Goal: Check status: Check status

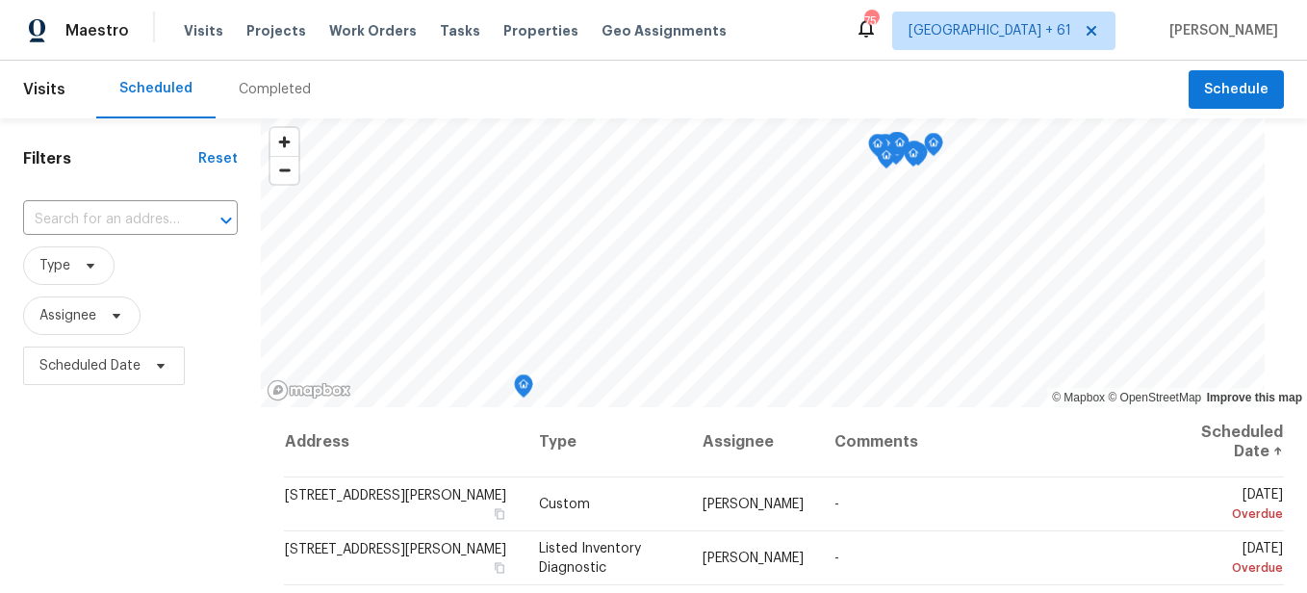
click at [288, 92] on div "Completed" at bounding box center [275, 89] width 72 height 19
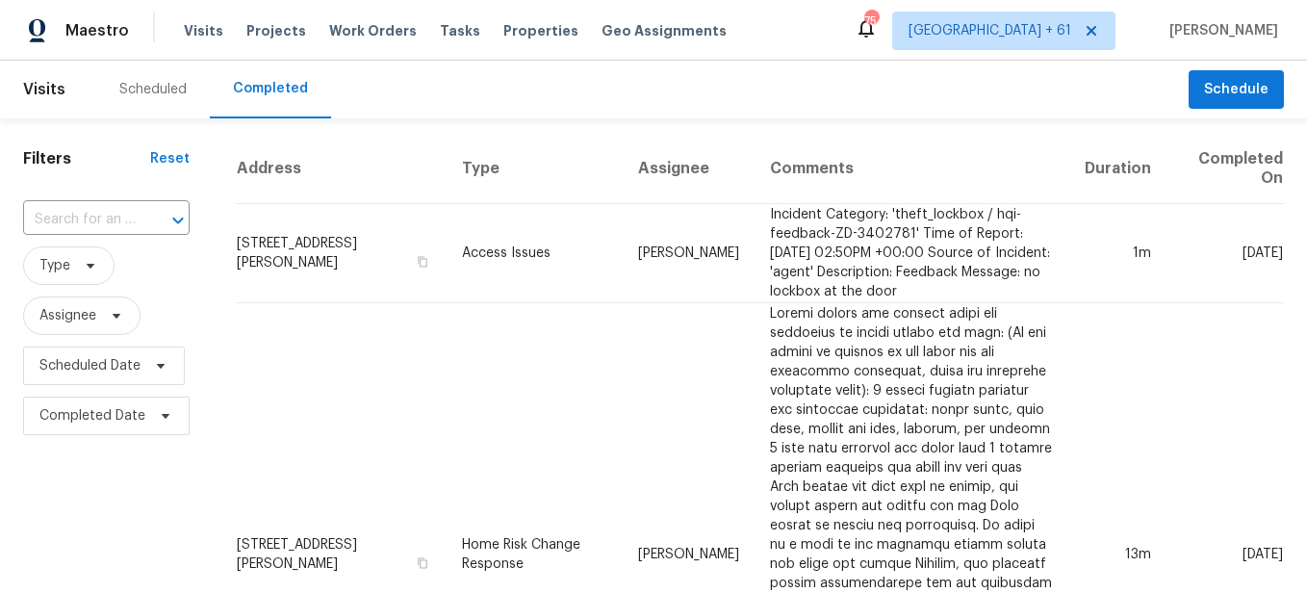
click at [125, 223] on input "text" at bounding box center [79, 220] width 113 height 30
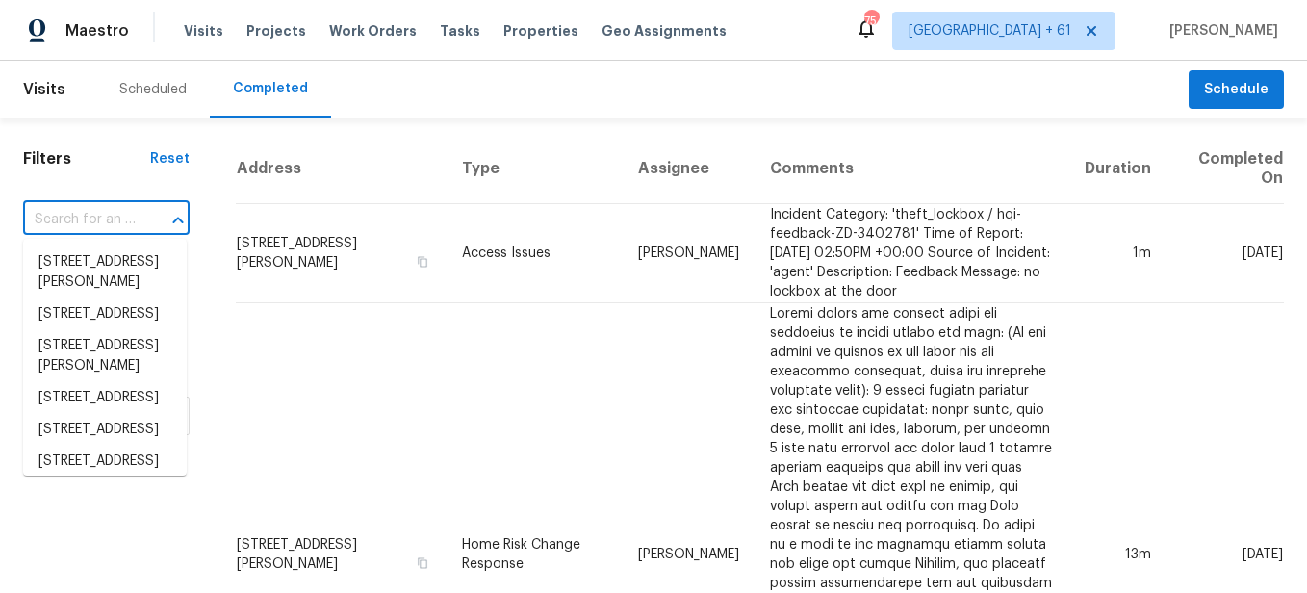
paste input "[STREET_ADDRESS]"
type input "[STREET_ADDRESS]"
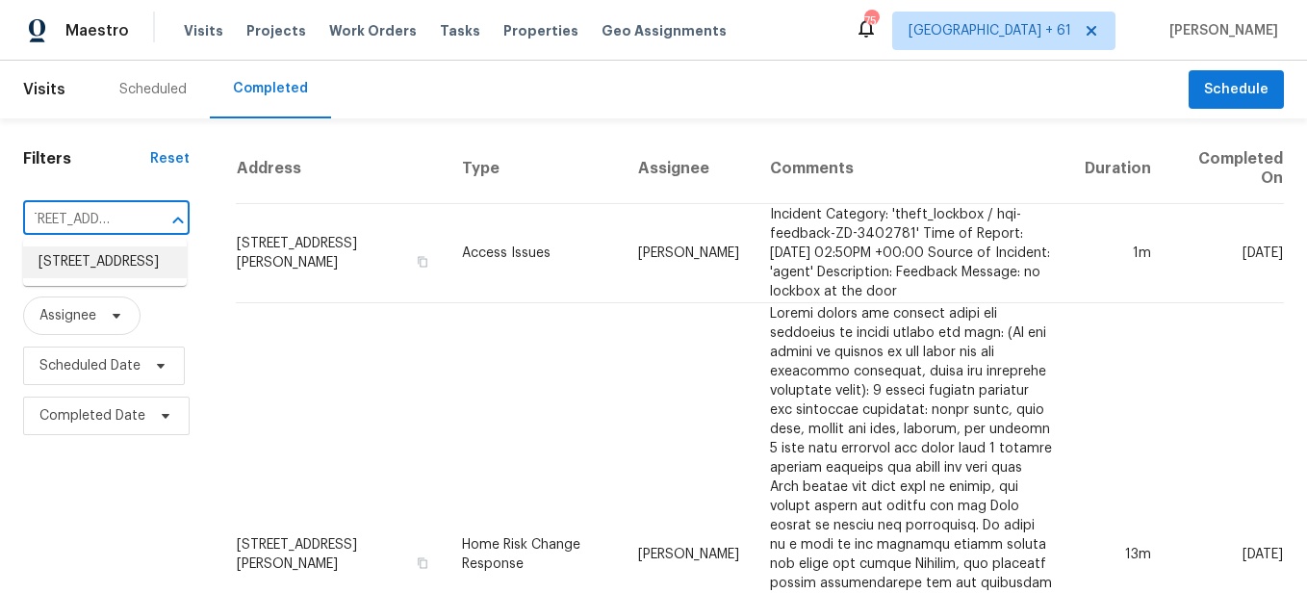
click at [111, 259] on li "[STREET_ADDRESS]" at bounding box center [105, 262] width 164 height 32
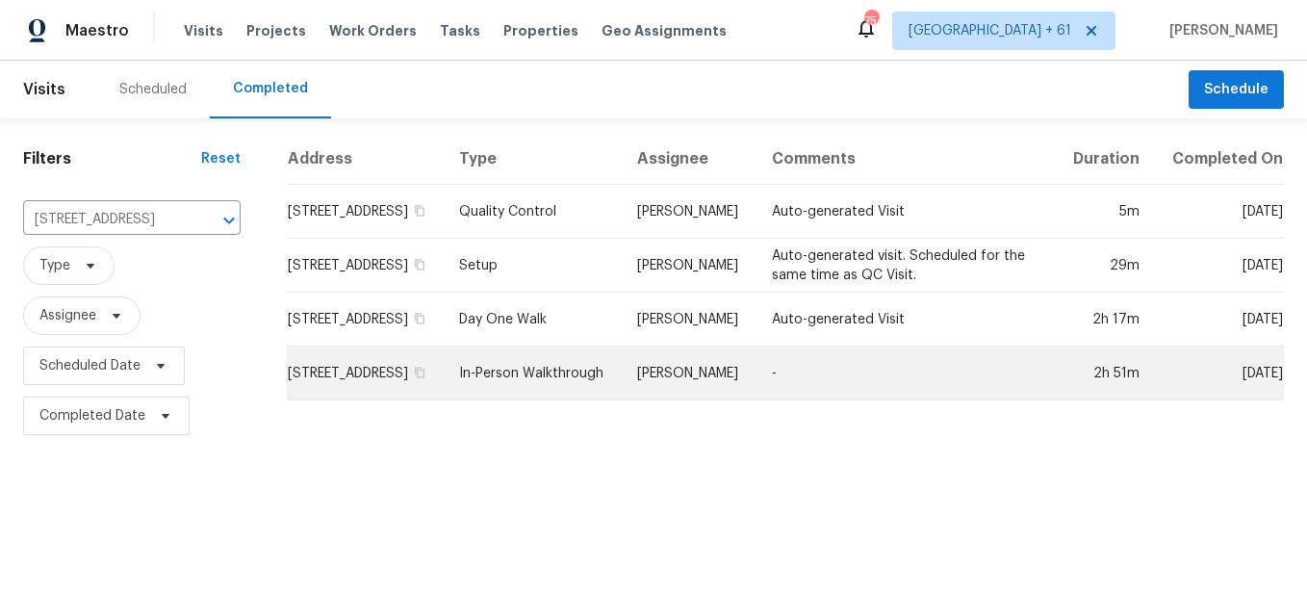
click at [549, 393] on td "In-Person Walkthrough" at bounding box center [533, 373] width 178 height 54
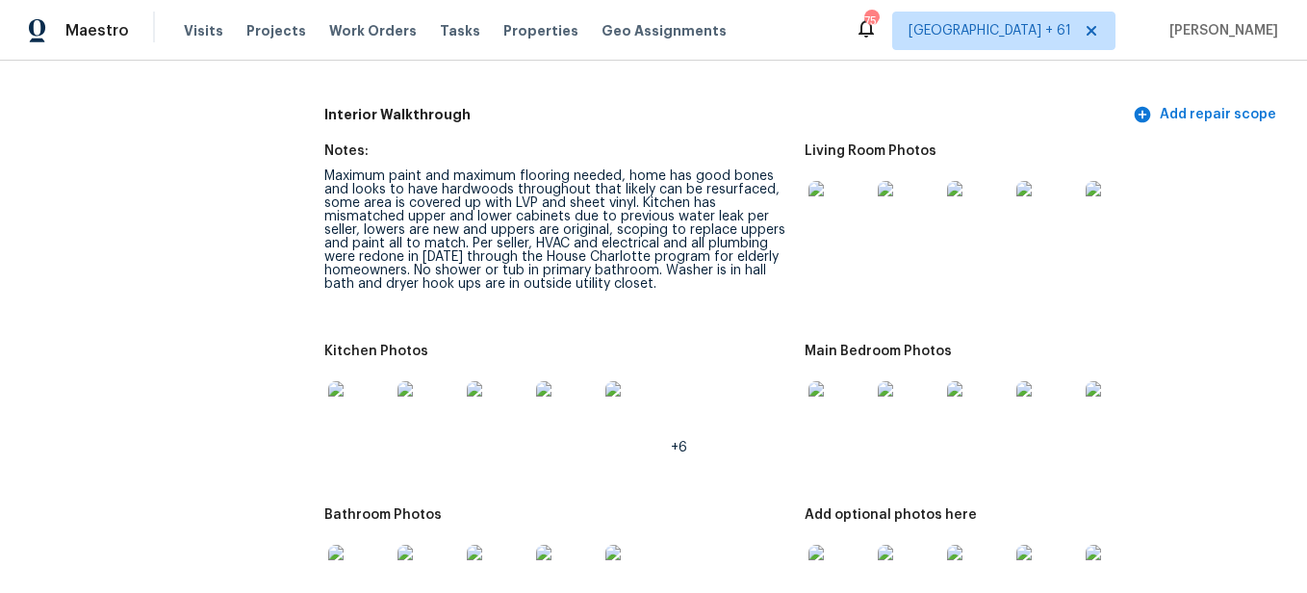
scroll to position [2021, 0]
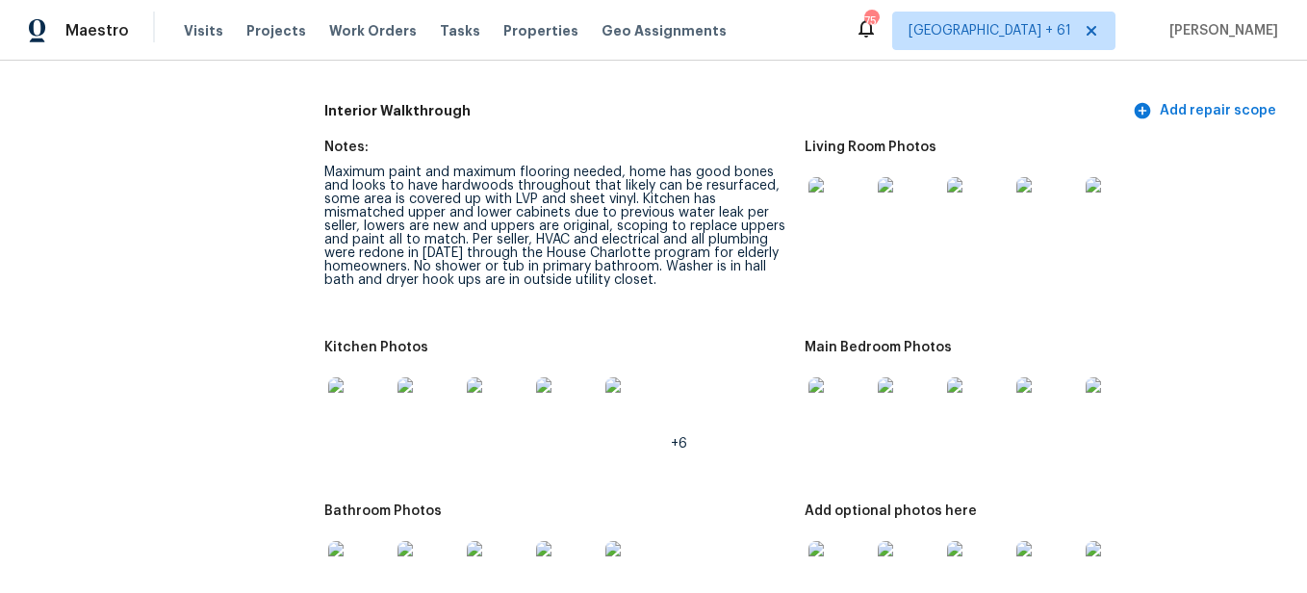
click at [838, 219] on img at bounding box center [839, 208] width 62 height 62
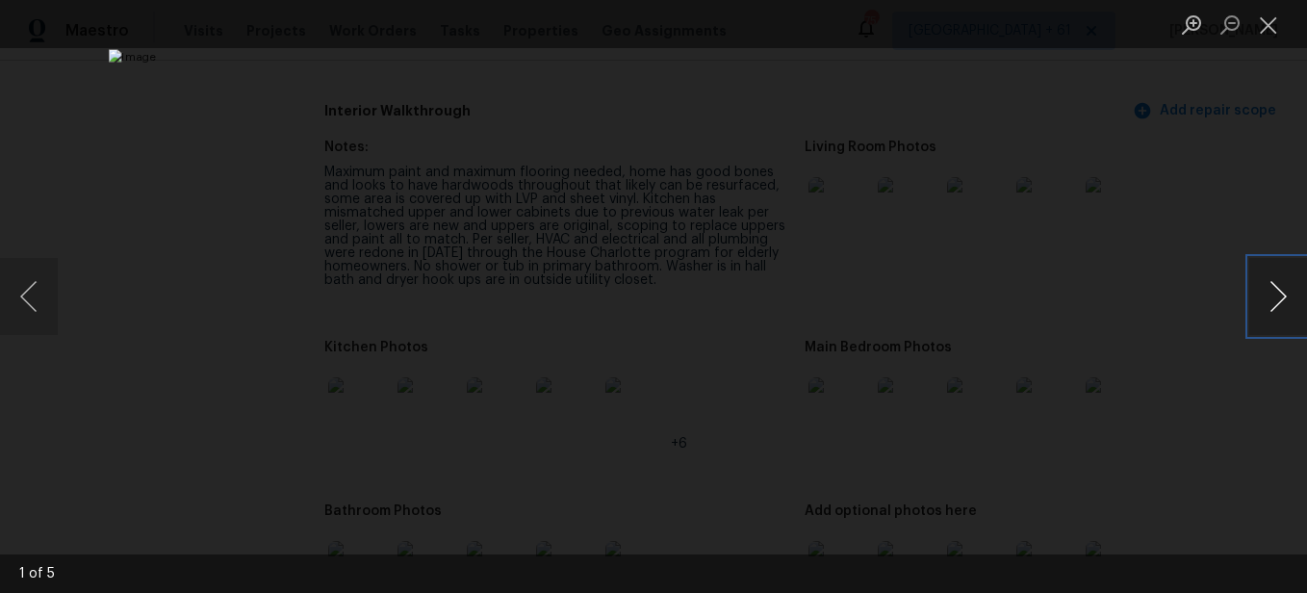
click at [1266, 288] on button "Next image" at bounding box center [1278, 296] width 58 height 77
click at [1257, 298] on button "Next image" at bounding box center [1278, 296] width 58 height 77
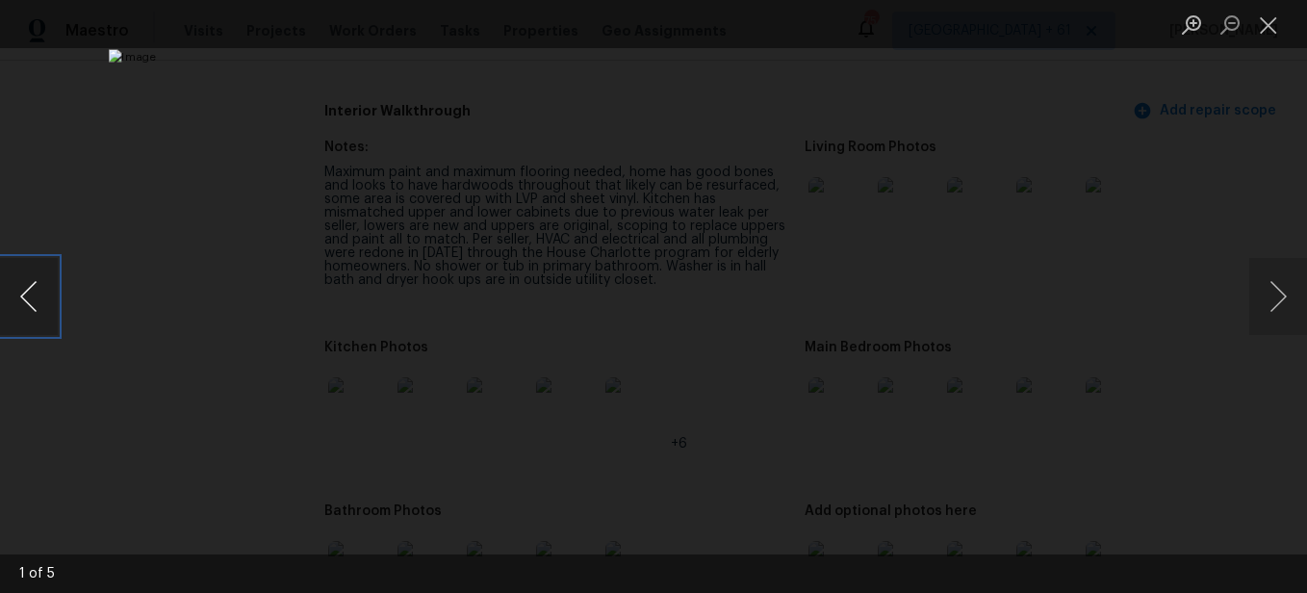
click at [33, 286] on button "Previous image" at bounding box center [29, 296] width 58 height 77
click at [1259, 28] on button "Close lightbox" at bounding box center [1268, 25] width 38 height 34
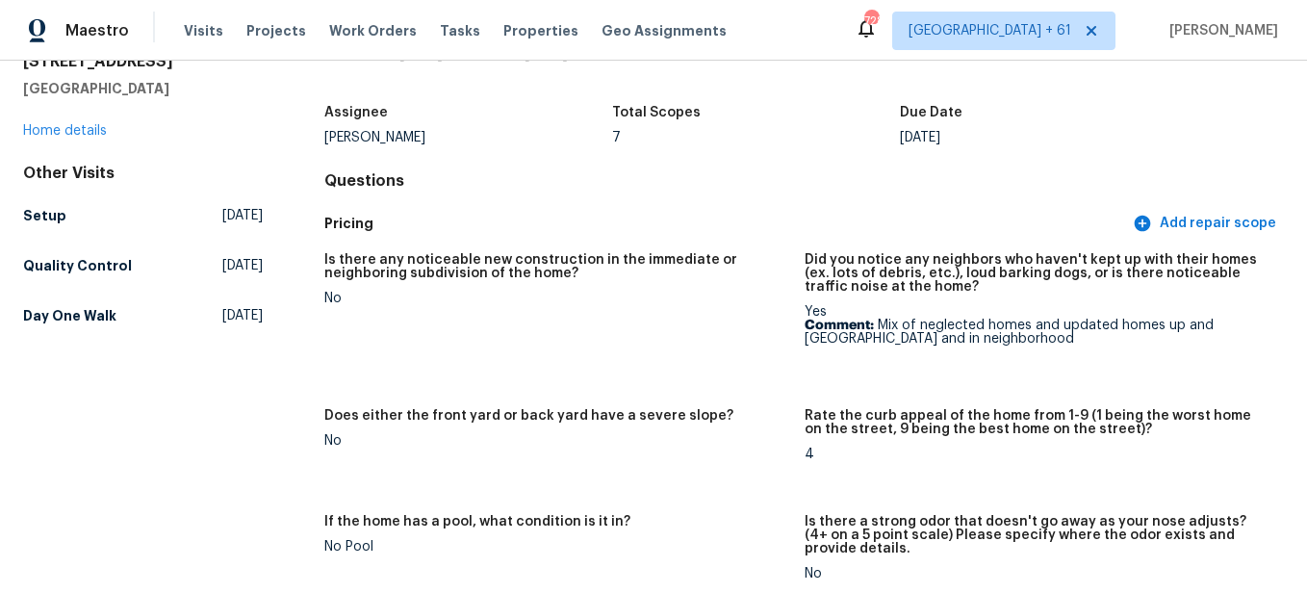
scroll to position [0, 0]
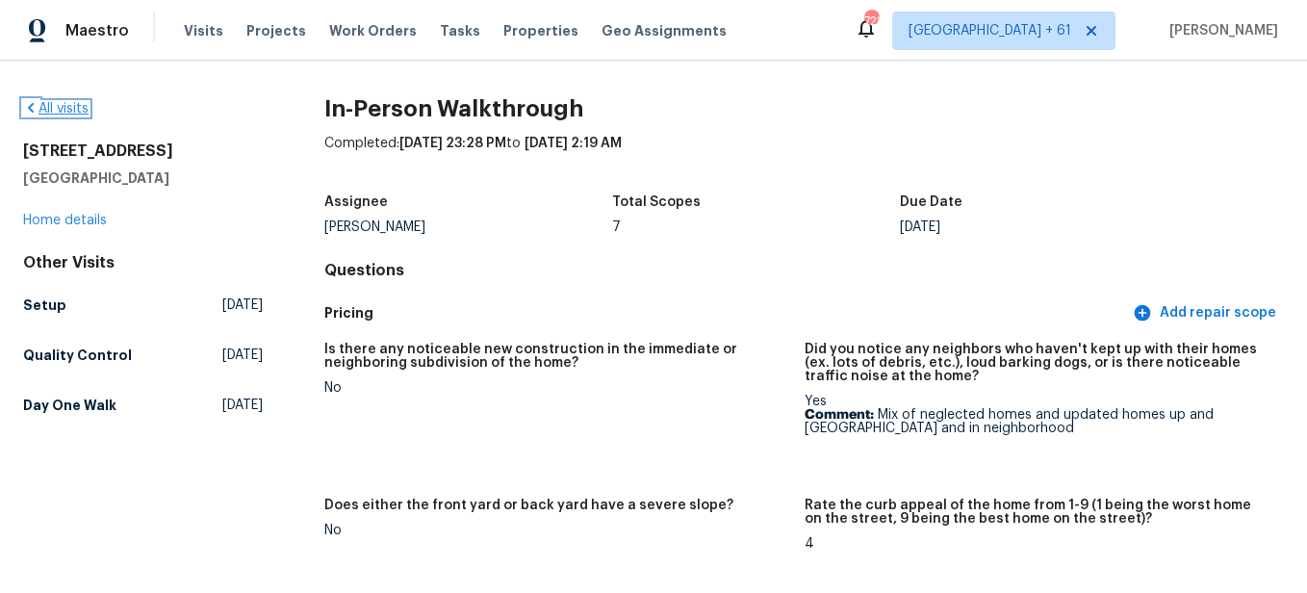
click at [68, 110] on link "All visits" at bounding box center [55, 108] width 65 height 13
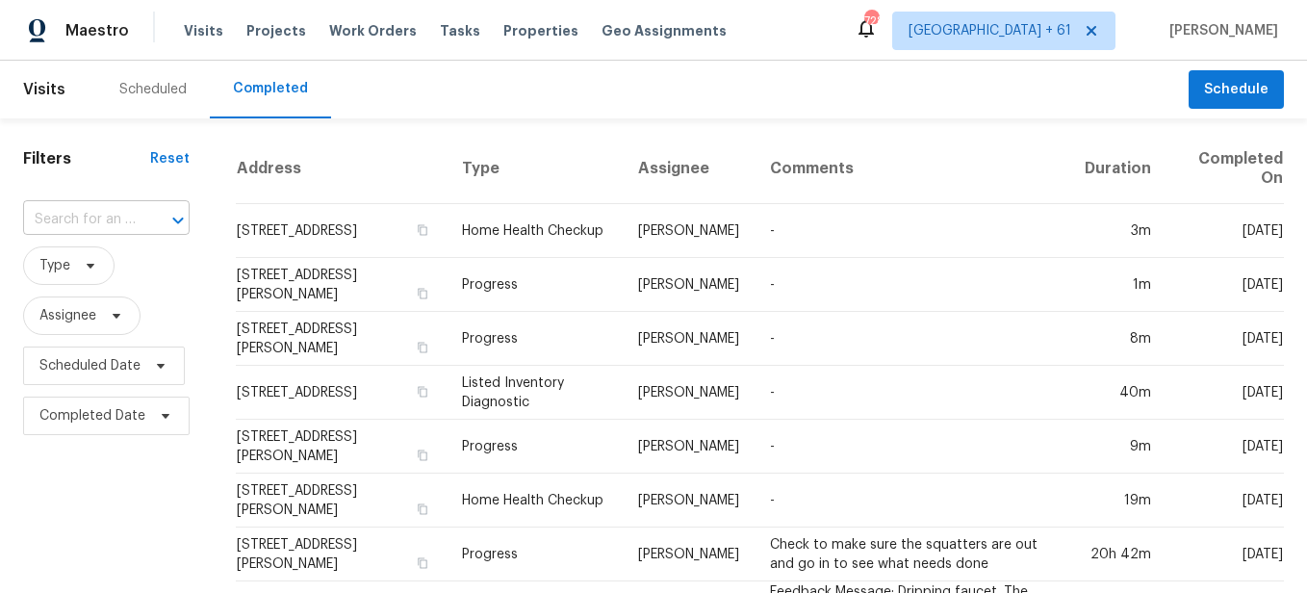
click at [74, 211] on input "text" at bounding box center [79, 220] width 113 height 30
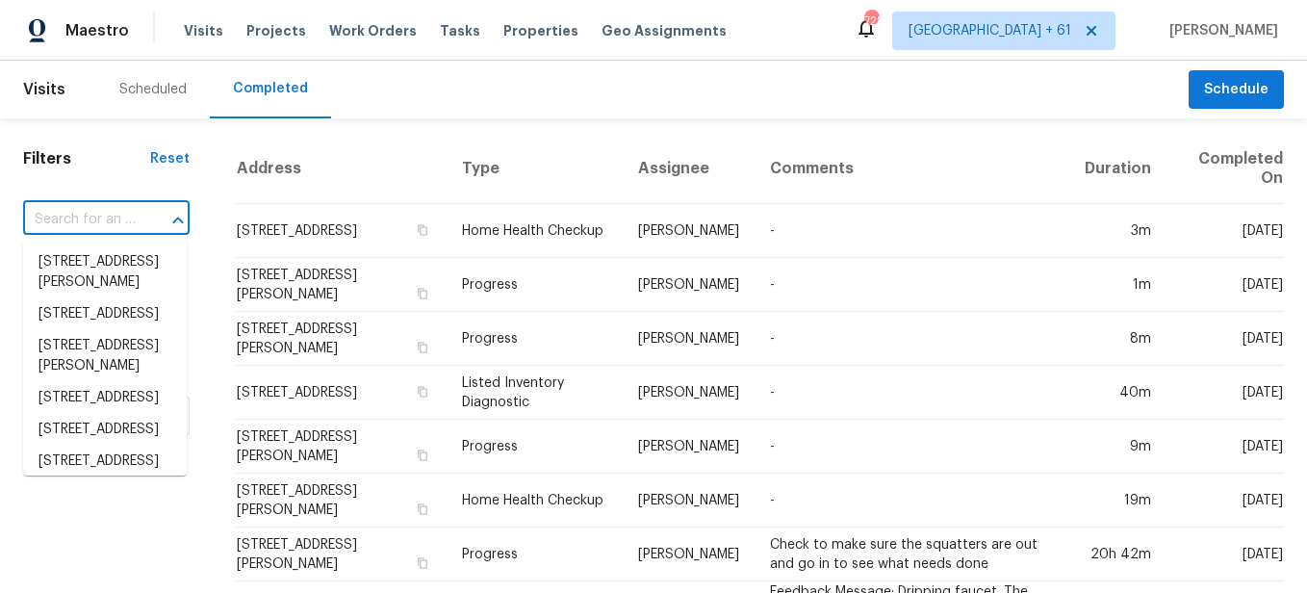
paste input "[STREET_ADDRESS]"
type input "[STREET_ADDRESS]"
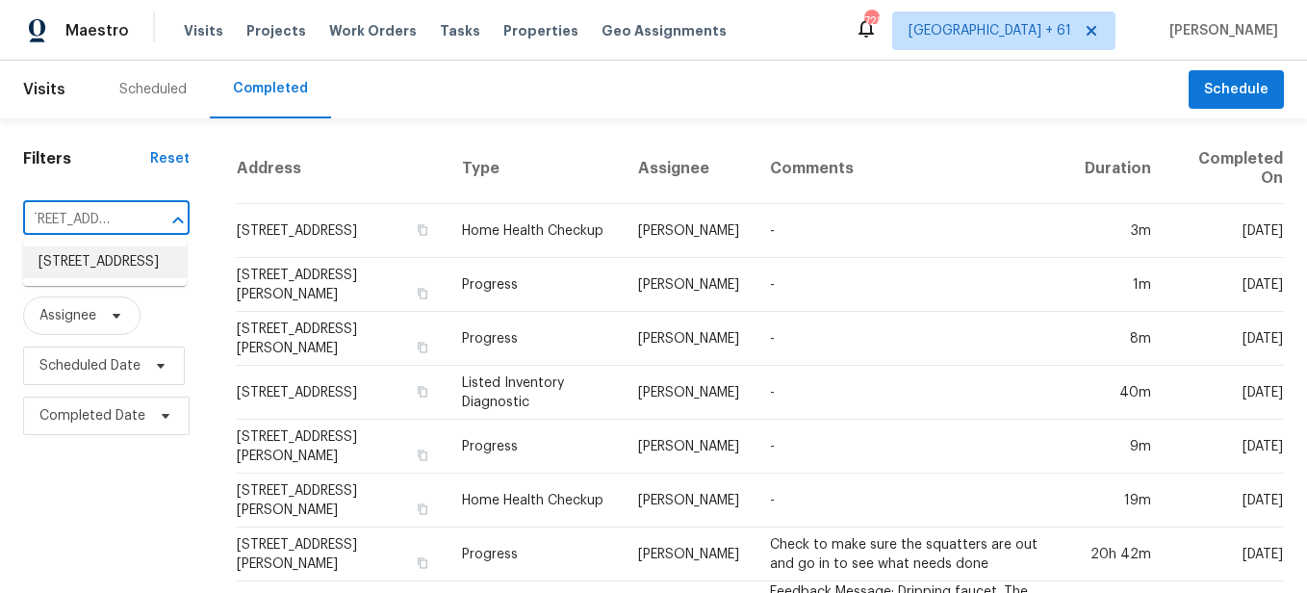
click at [103, 260] on li "[STREET_ADDRESS]" at bounding box center [105, 262] width 164 height 32
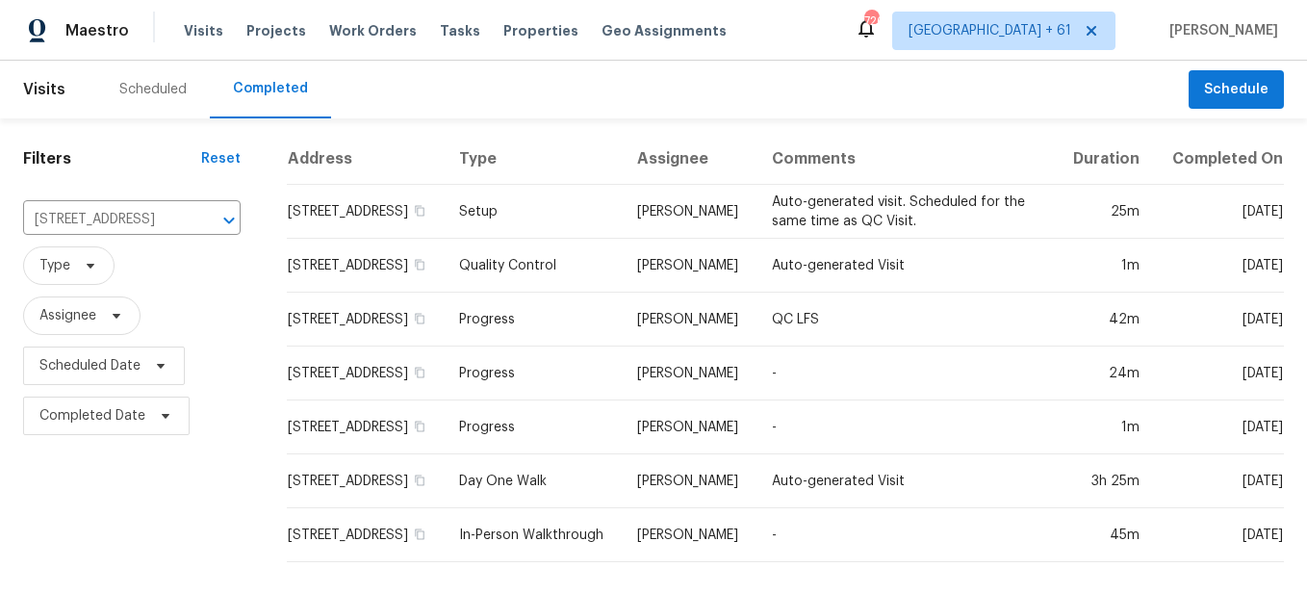
scroll to position [18, 0]
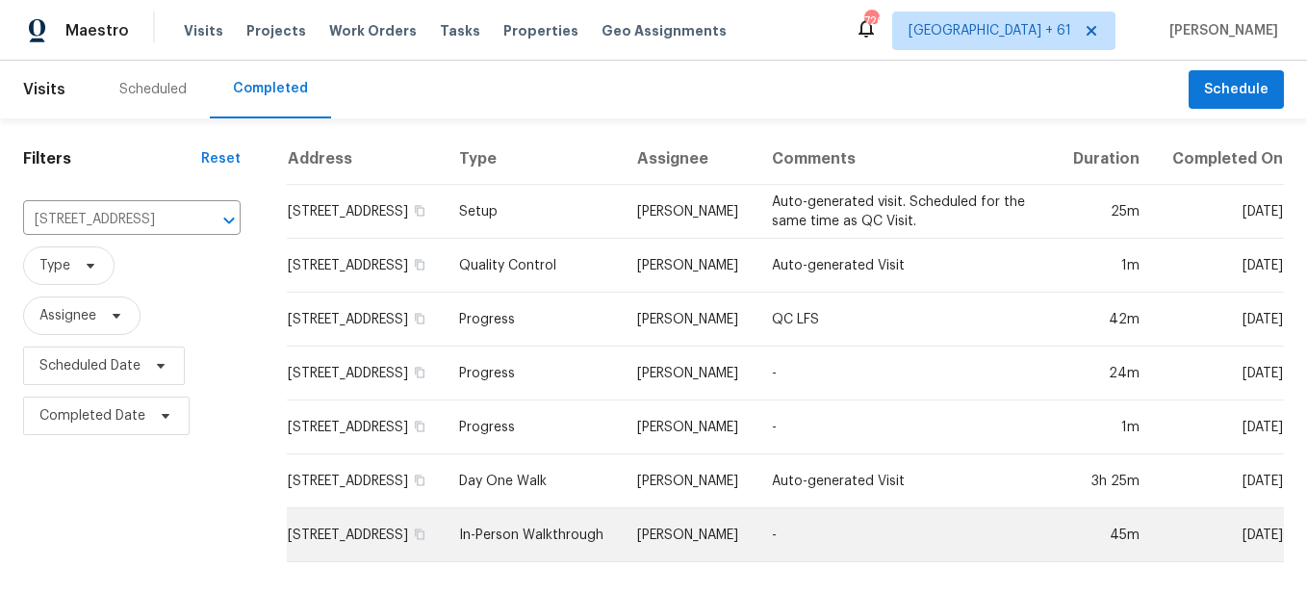
click at [571, 541] on td "In-Person Walkthrough" at bounding box center [533, 535] width 178 height 54
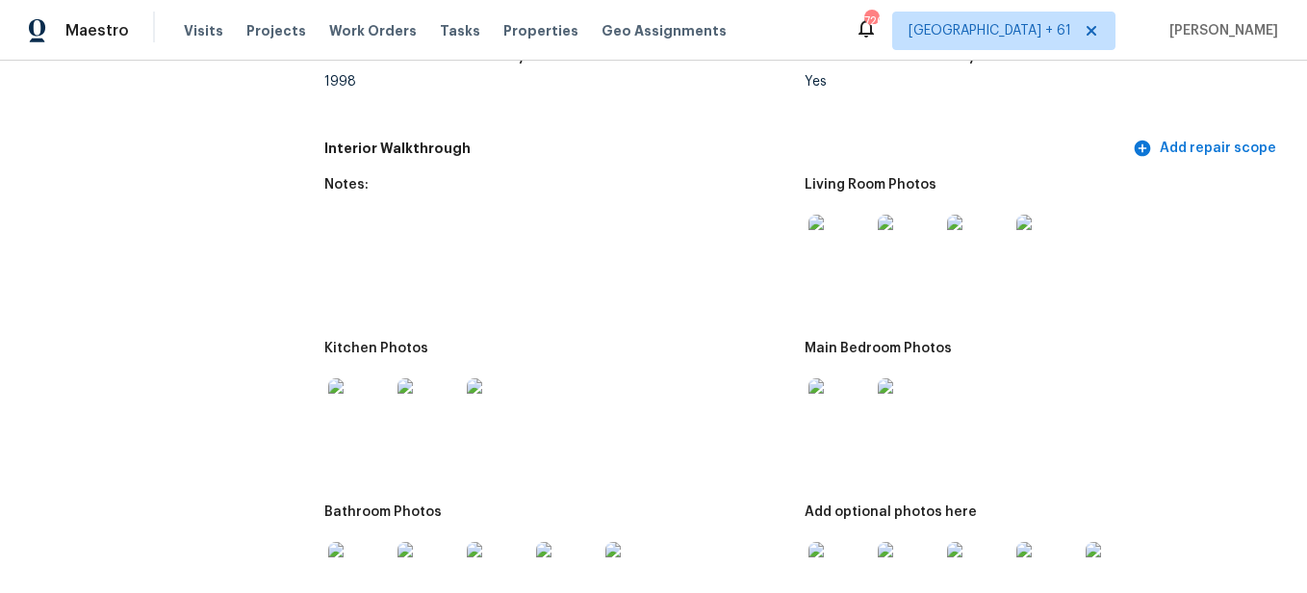
scroll to position [2117, 0]
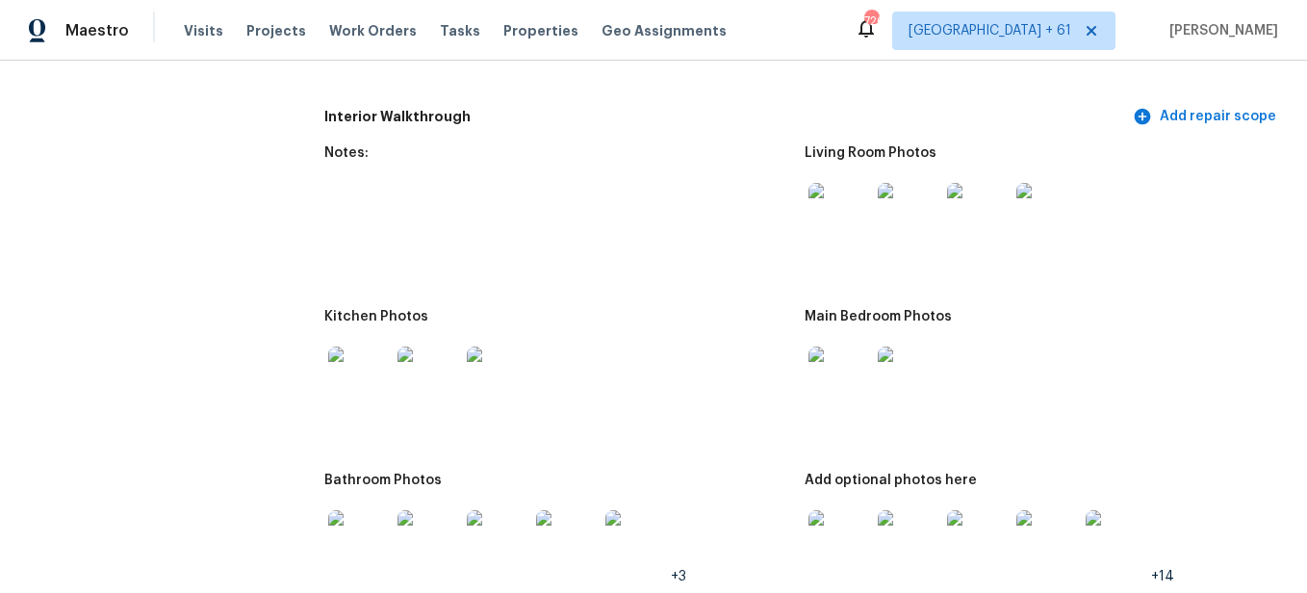
click at [837, 216] on img at bounding box center [839, 214] width 62 height 62
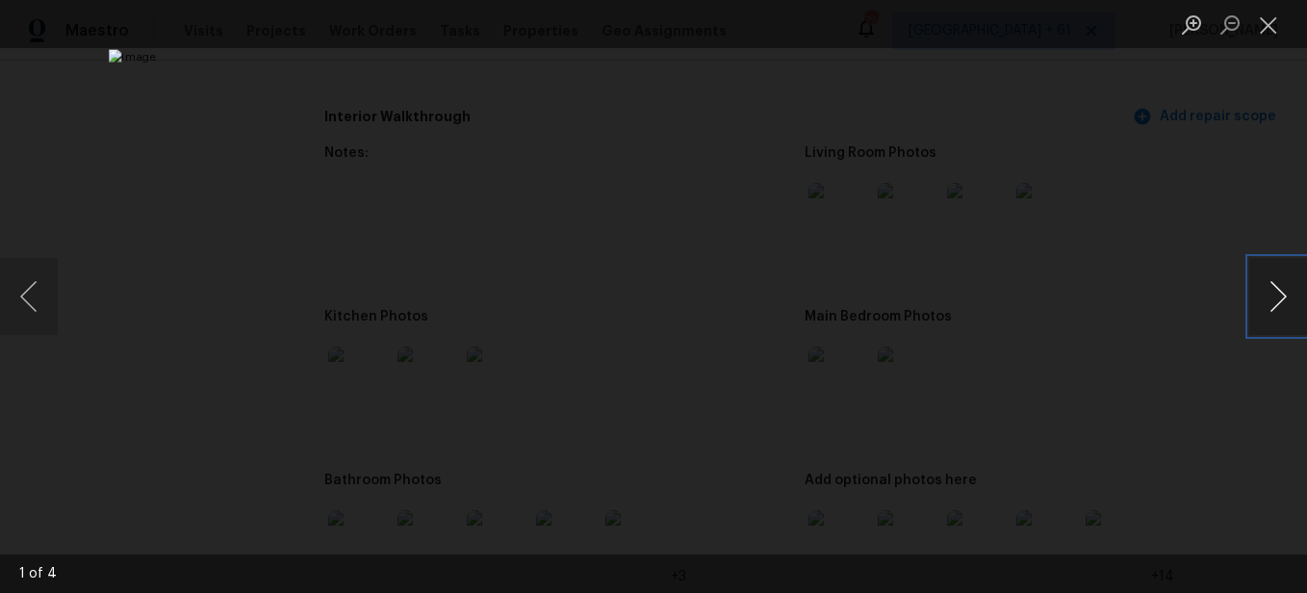
click at [1285, 298] on button "Next image" at bounding box center [1278, 296] width 58 height 77
